Goal: Obtain resource: Obtain resource

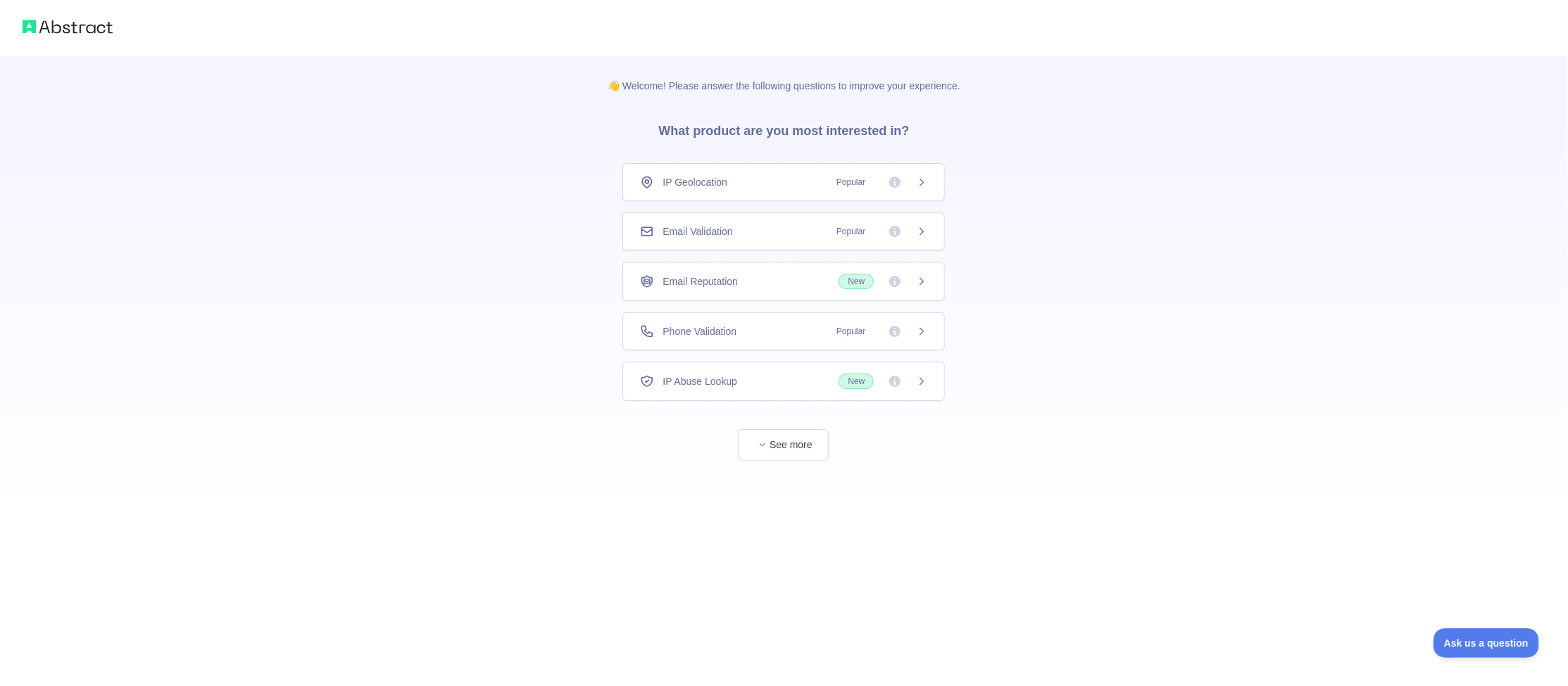
click at [856, 231] on span "Popular" at bounding box center [851, 231] width 45 height 14
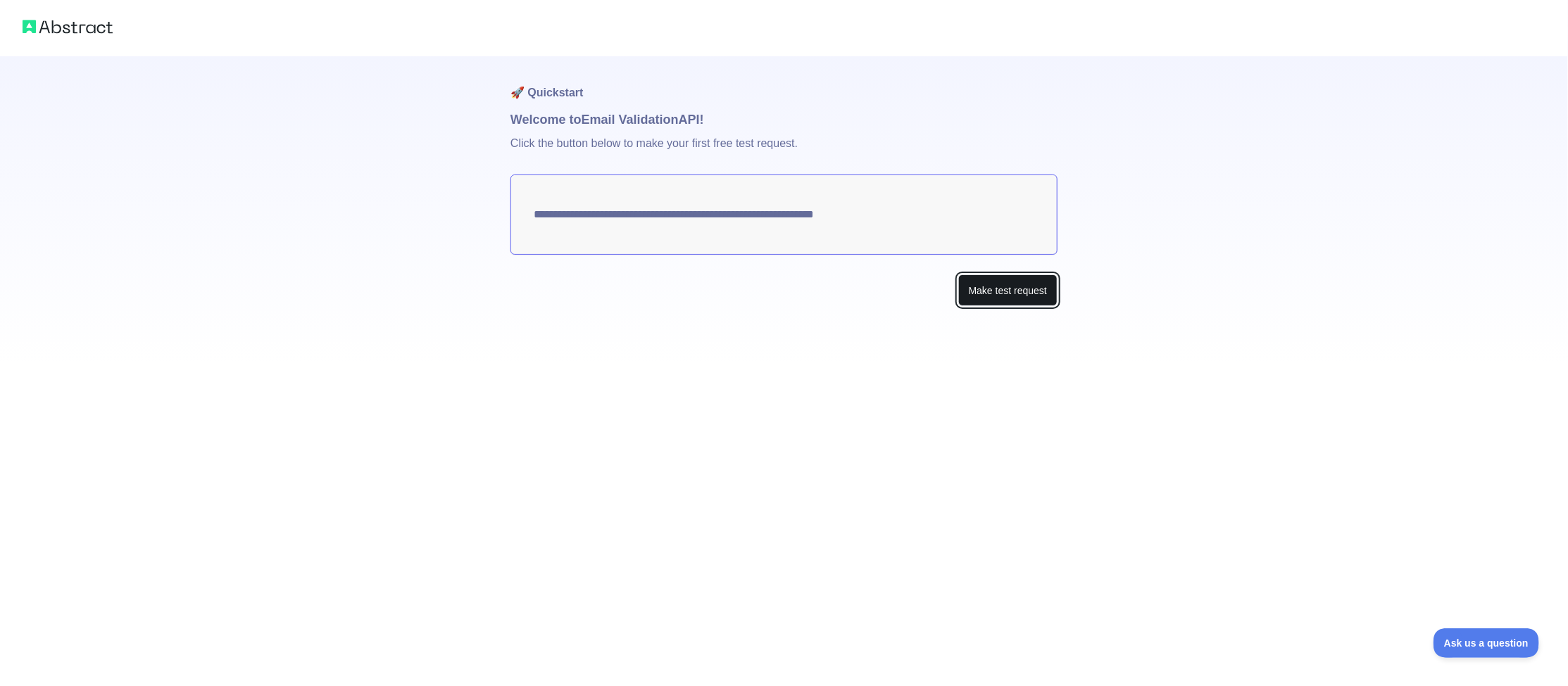
click at [1026, 291] on button "Make test request" at bounding box center [1007, 290] width 99 height 32
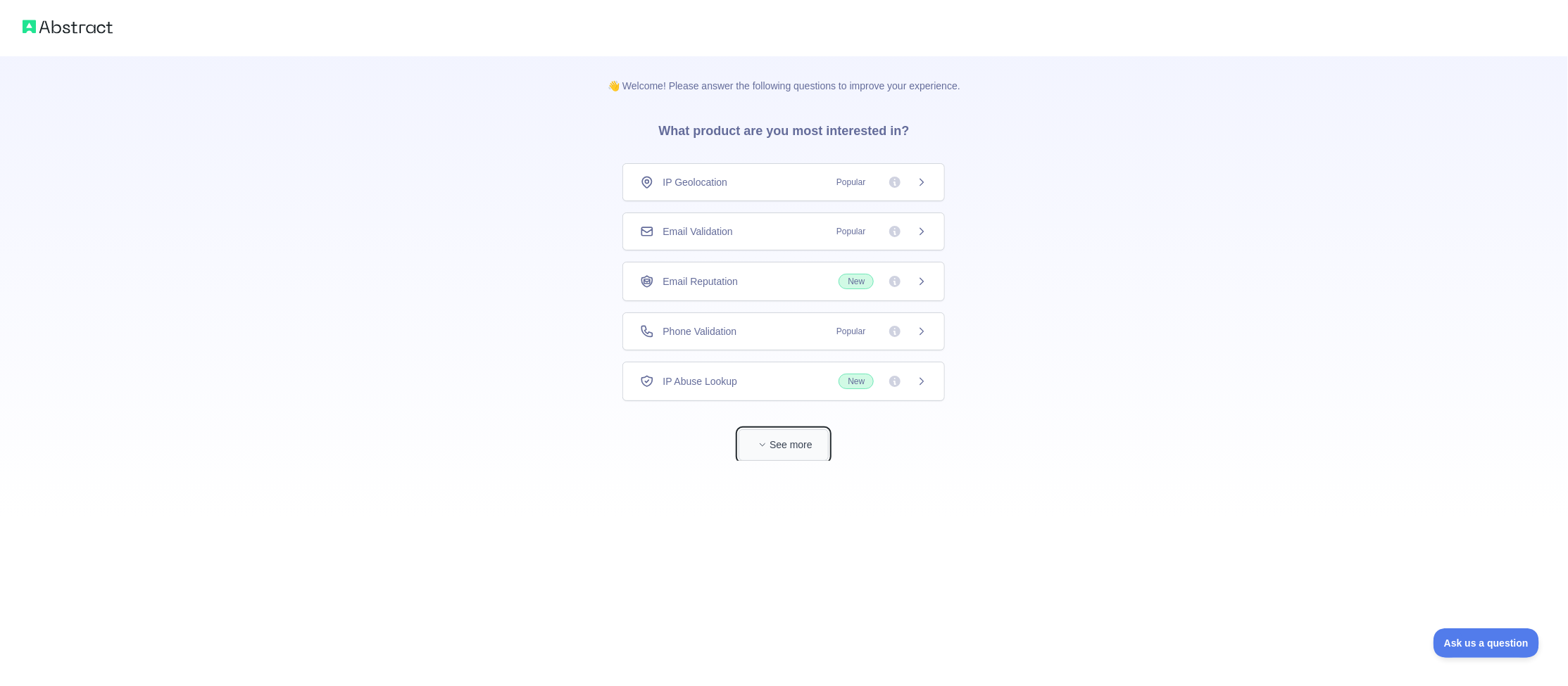
click at [792, 444] on button "See more" at bounding box center [783, 445] width 90 height 32
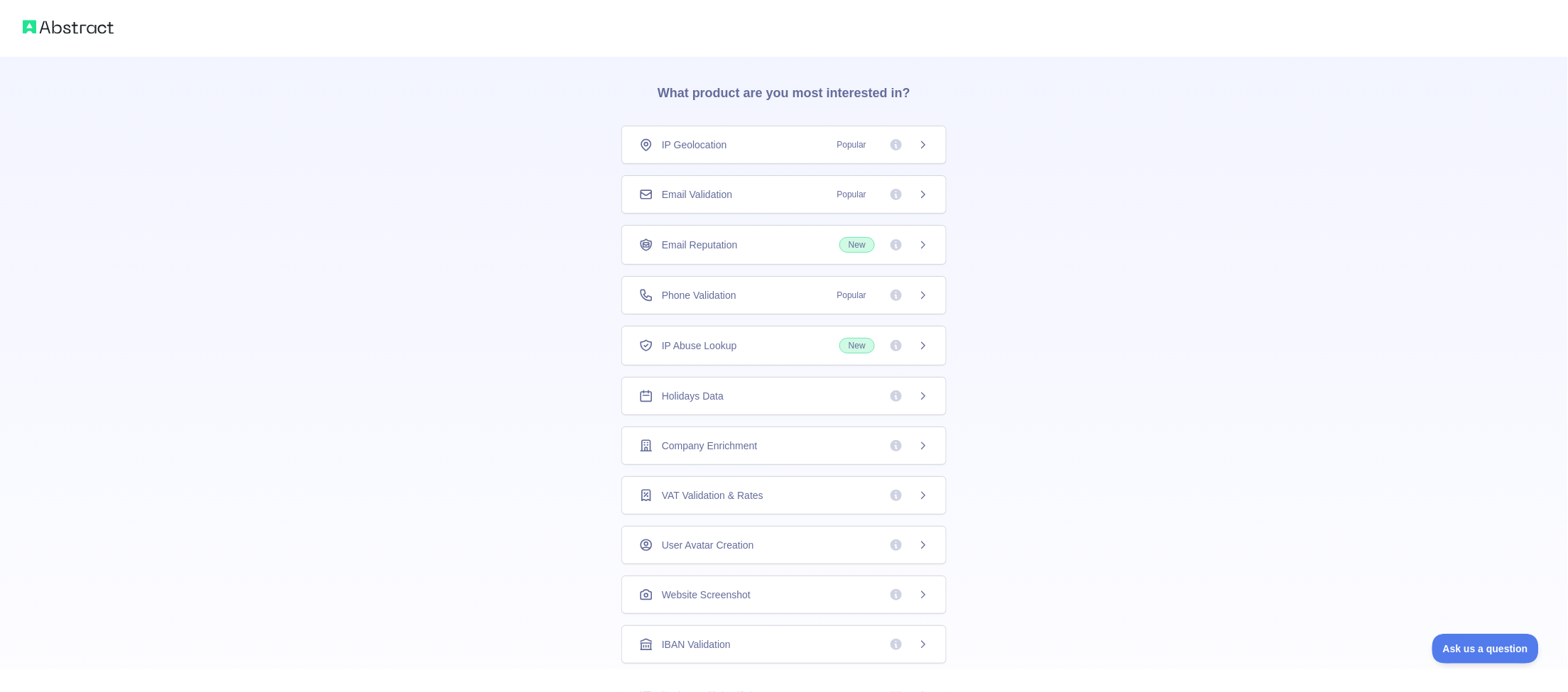
scroll to position [86, 0]
click at [754, 359] on div "Holidays Data" at bounding box center [784, 349] width 325 height 38
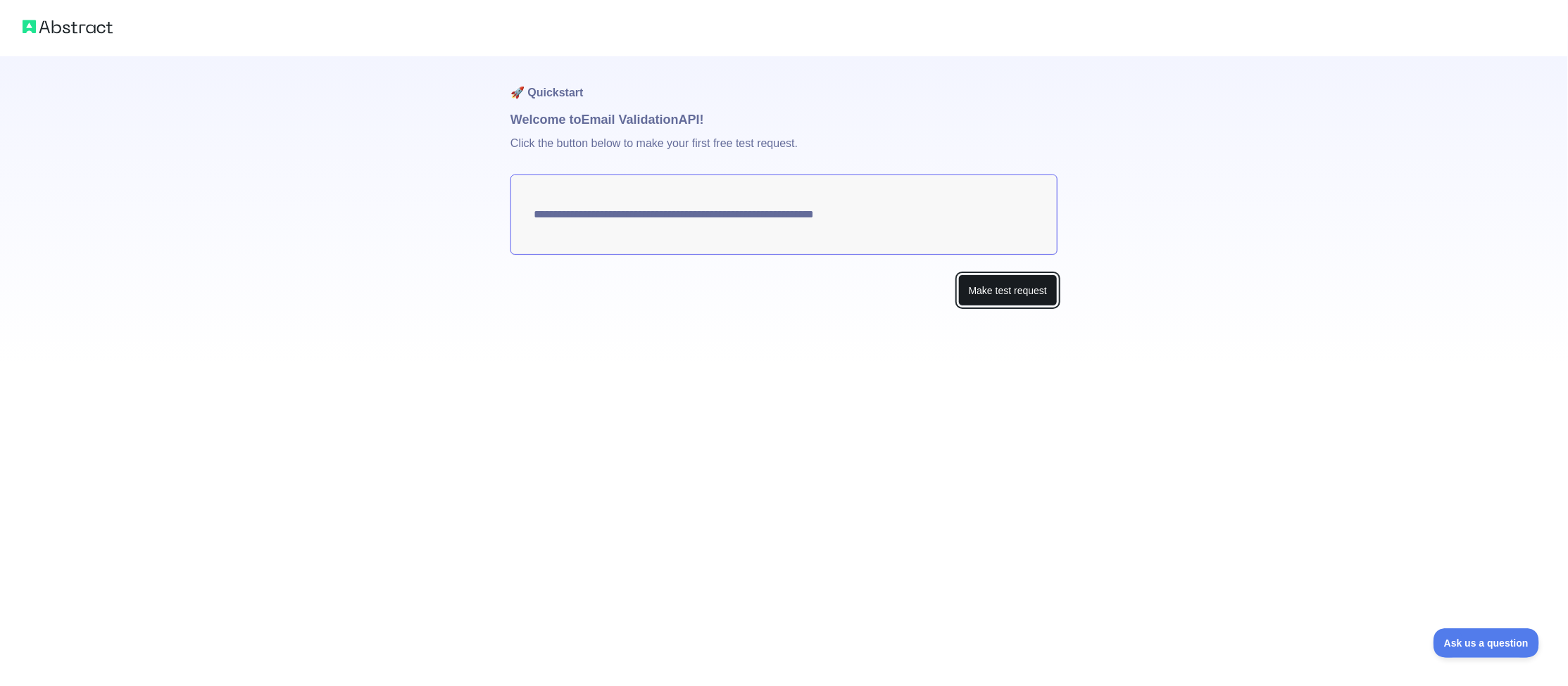
click at [1011, 296] on button "Make test request" at bounding box center [1007, 290] width 99 height 32
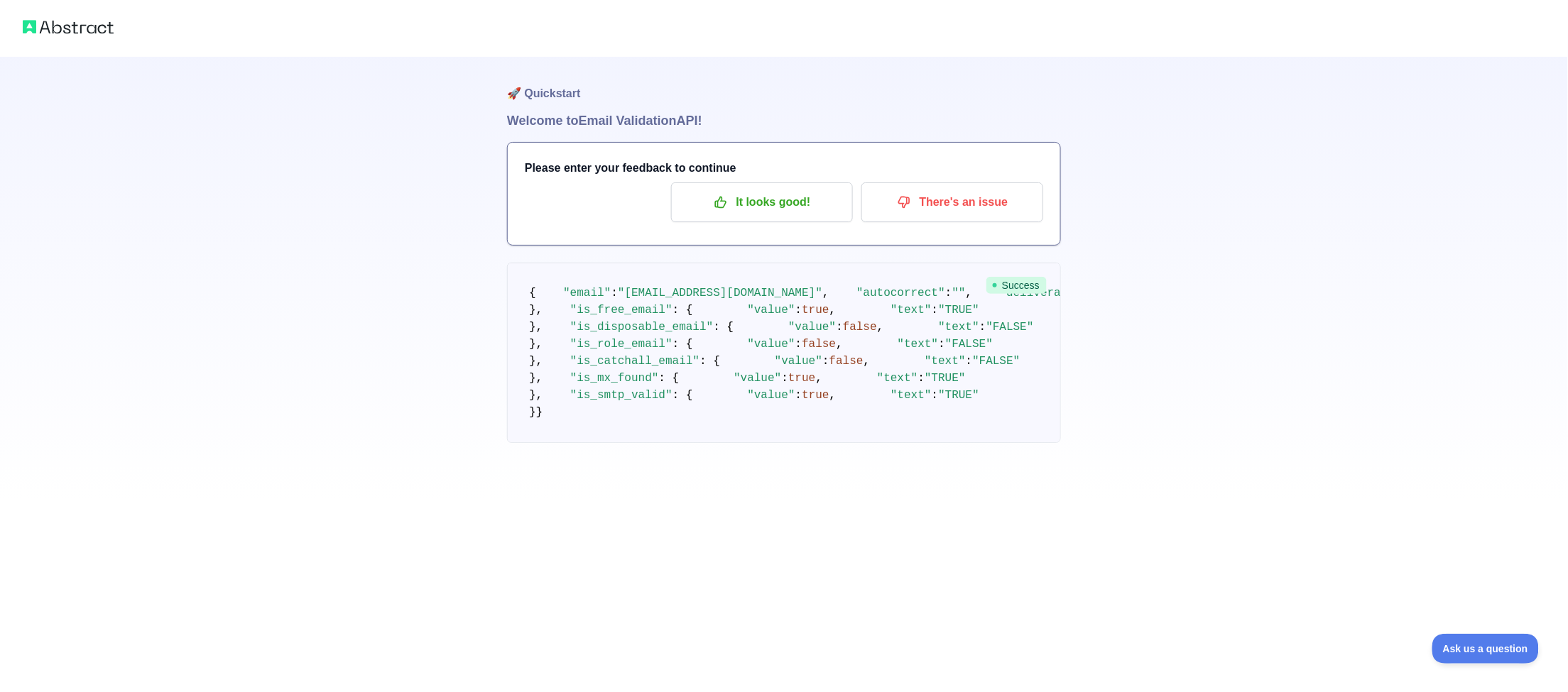
click at [78, 31] on img at bounding box center [68, 27] width 91 height 20
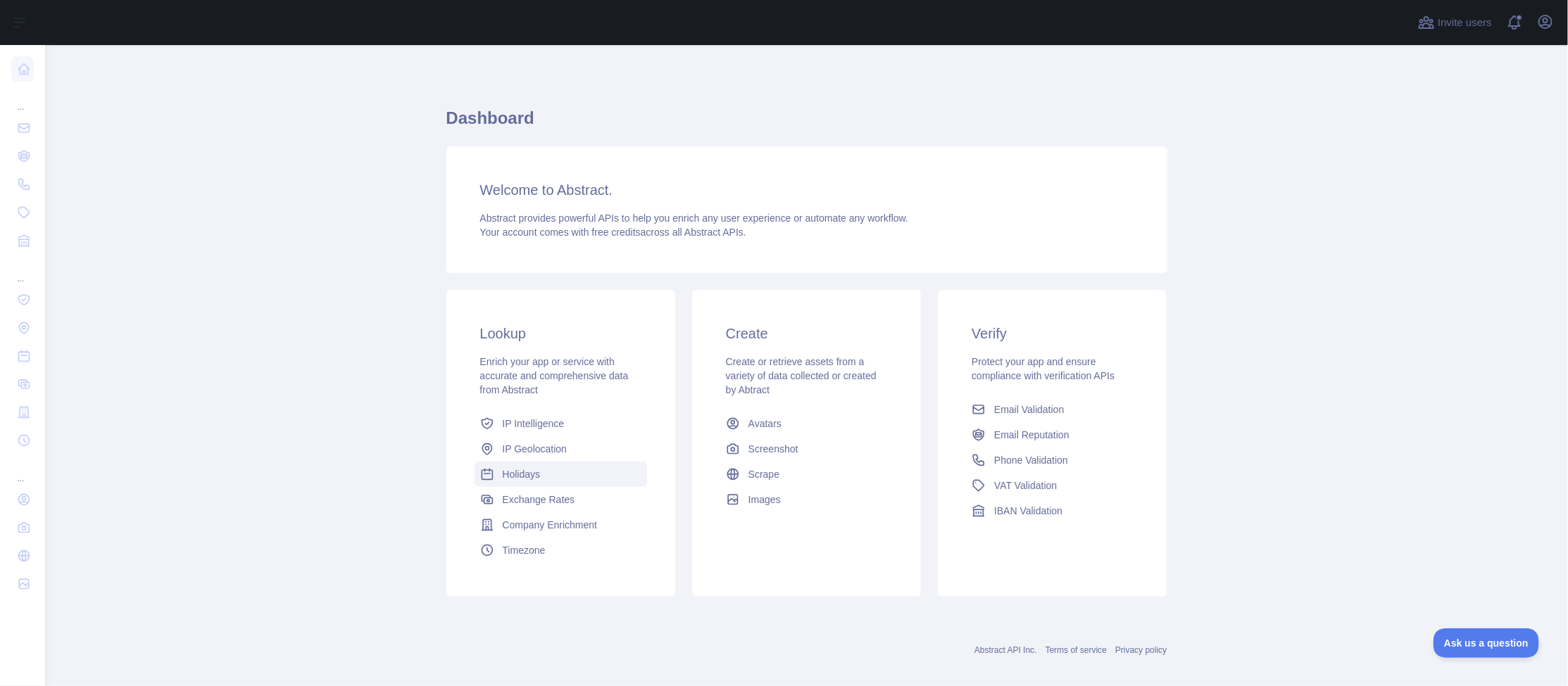
click at [525, 478] on span "Holidays" at bounding box center [521, 474] width 38 height 14
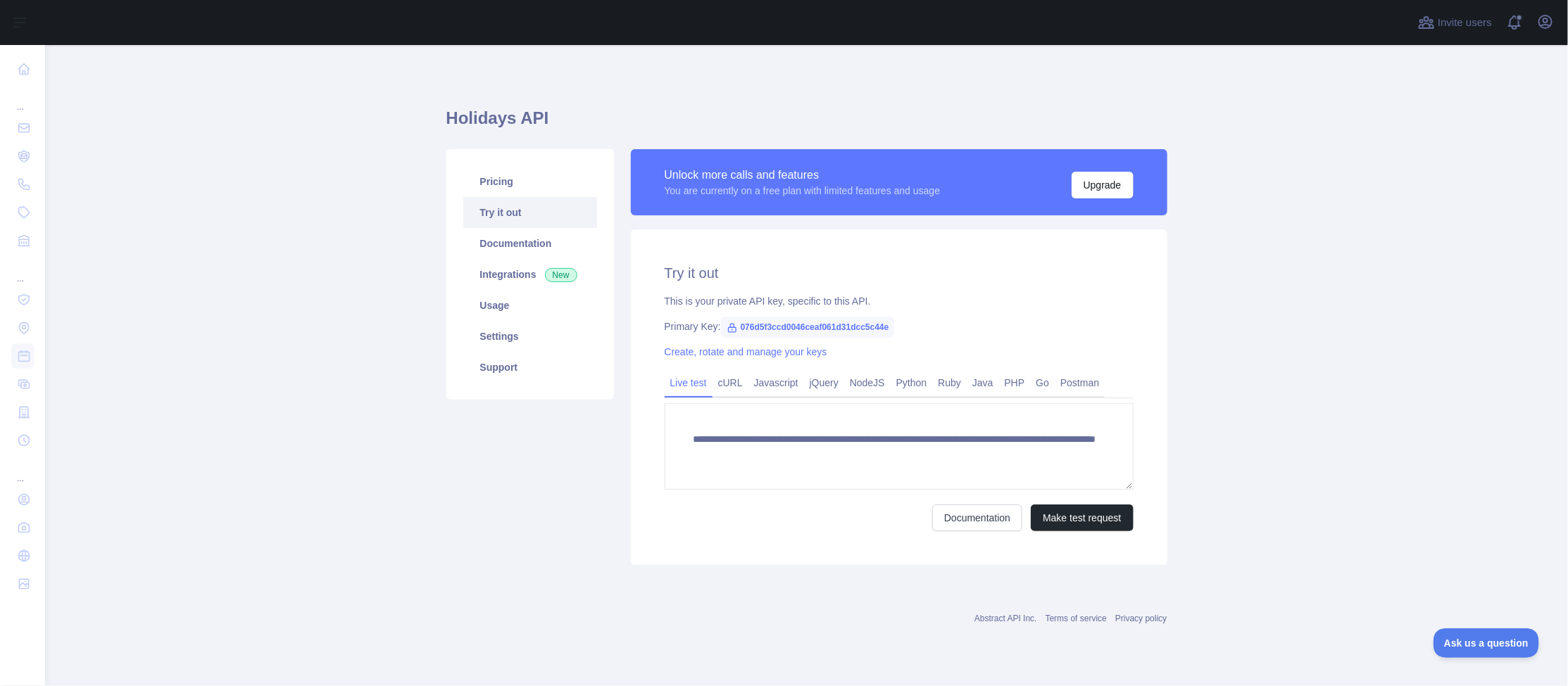
click at [770, 327] on span "076d5f3ccd0046ceaf061d31dcc5c44e" at bounding box center [808, 327] width 174 height 21
click at [848, 326] on span "076d5f3ccd0046ceaf061d31dcc5c44e" at bounding box center [808, 327] width 174 height 21
drag, startPoint x: 742, startPoint y: 327, endPoint x: 912, endPoint y: 323, distance: 170.0
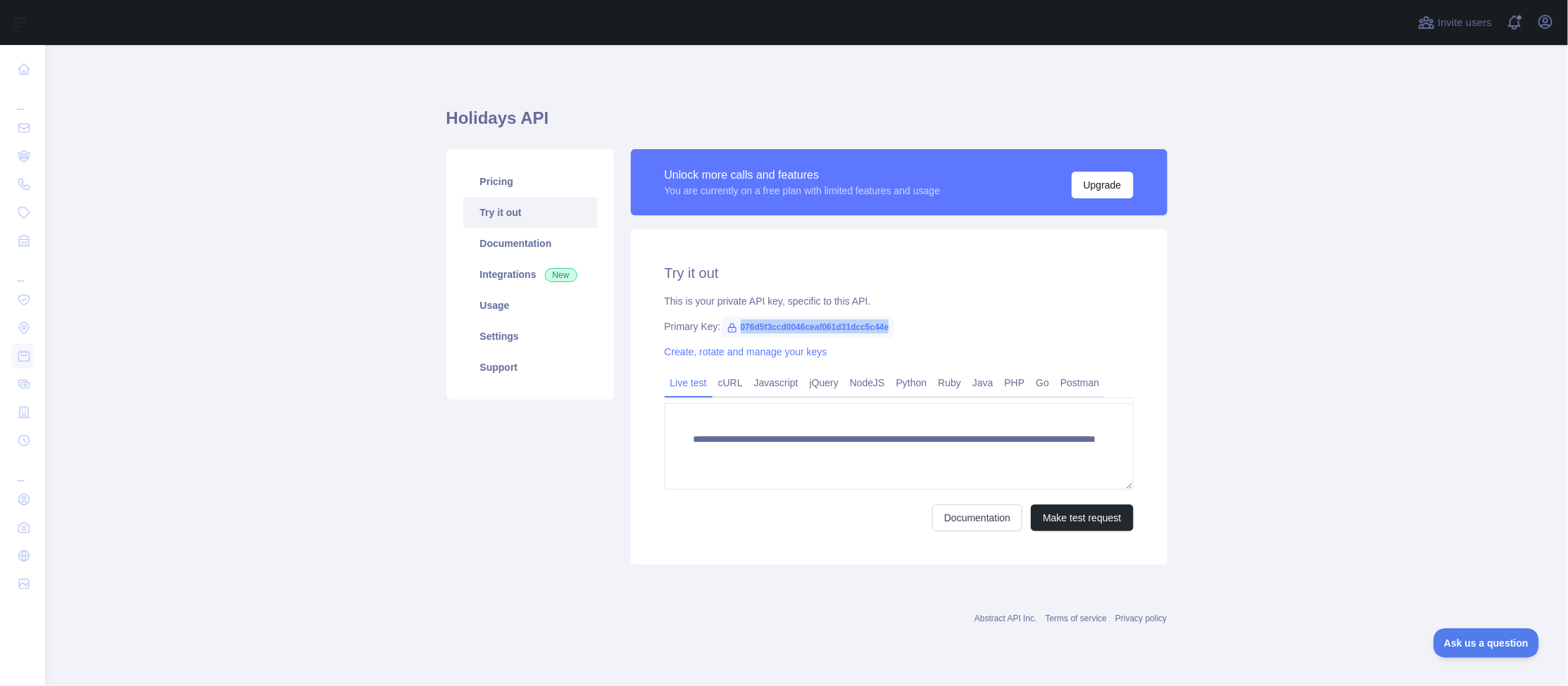
click at [894, 323] on span "076d5f3ccd0046ceaf061d31dcc5c44e" at bounding box center [808, 327] width 174 height 21
copy span "076d5f3ccd0046ceaf061d31dcc5c44e"
